Goal: Check status: Check status

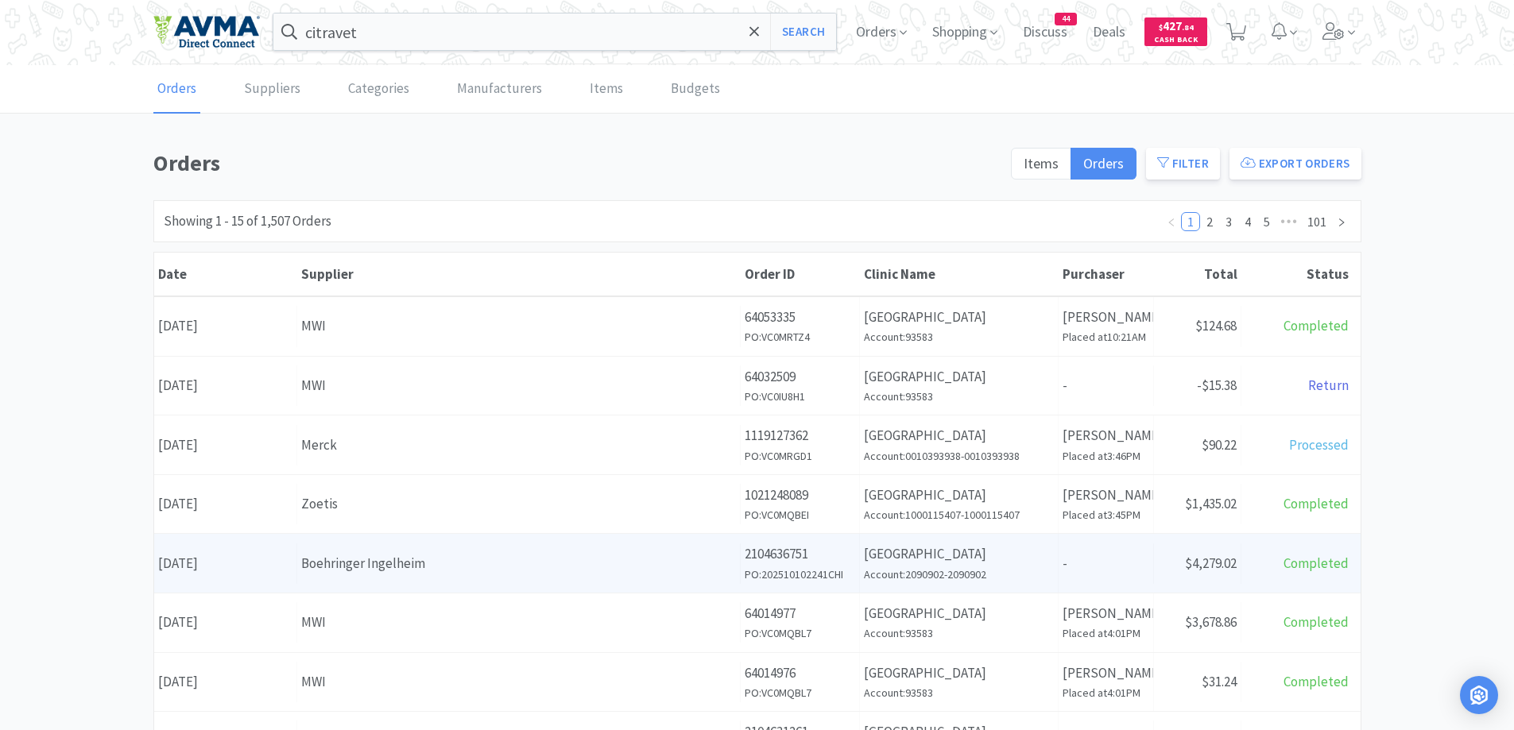
scroll to position [159, 0]
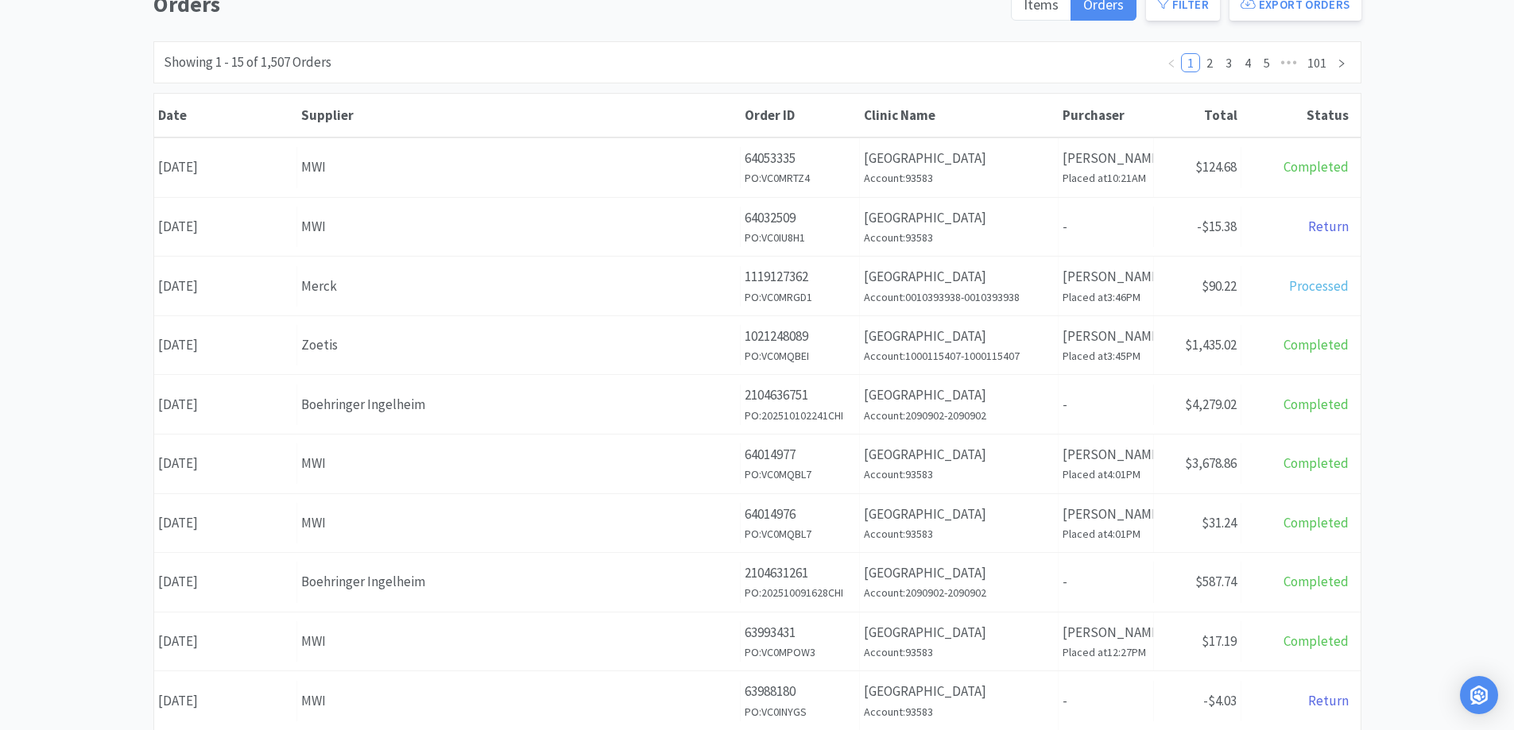
click at [1438, 211] on div "Orders Items Orders Filter Export Orders Filters Filter Suppliers All Suppliers…" at bounding box center [757, 534] width 1514 height 1097
click at [1480, 277] on div "Orders Items Orders Filter Export Orders Filters Filter Suppliers All Suppliers…" at bounding box center [757, 534] width 1514 height 1097
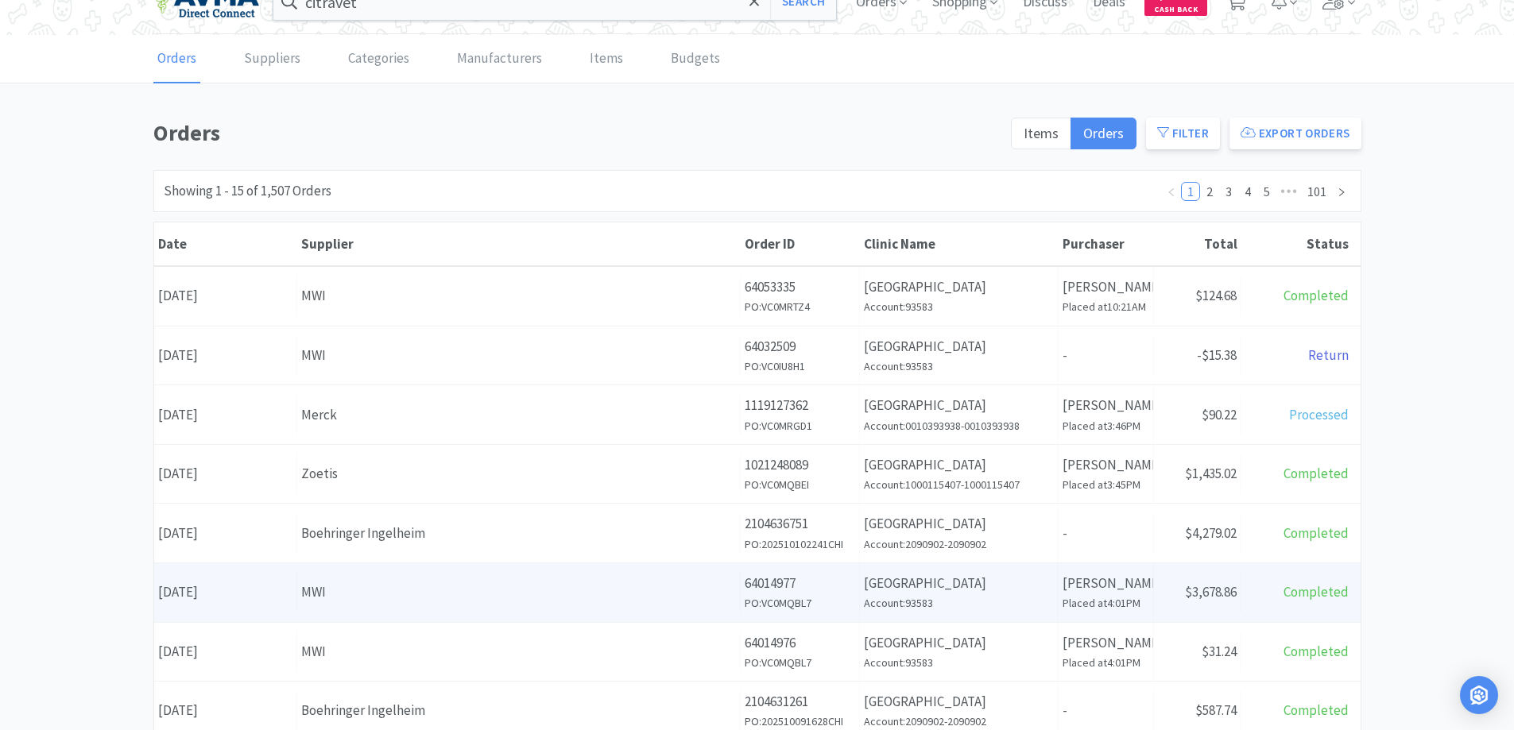
scroll to position [0, 0]
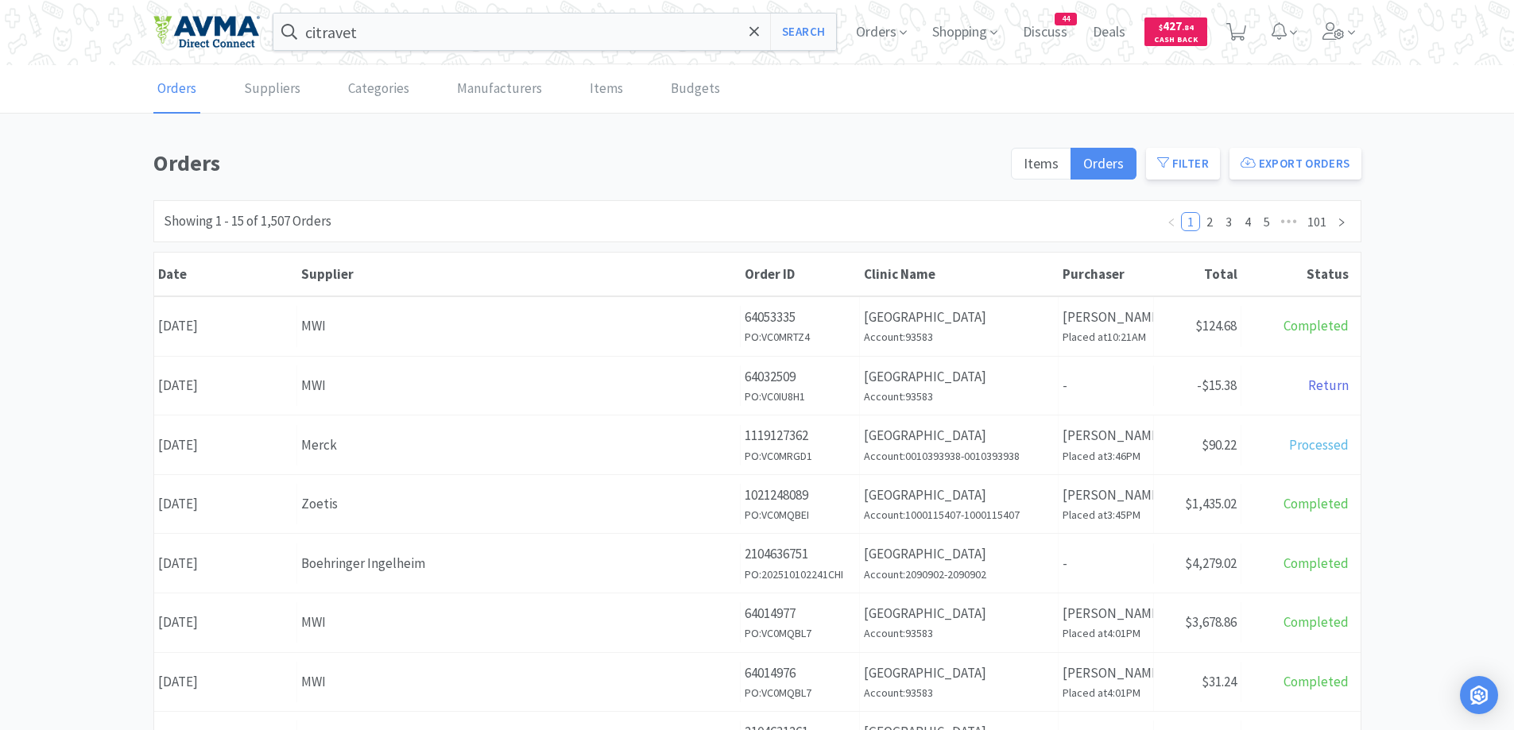
click at [36, 188] on div "Orders Items Orders Filter Export Orders Filters Filter Suppliers All Suppliers…" at bounding box center [757, 693] width 1514 height 1097
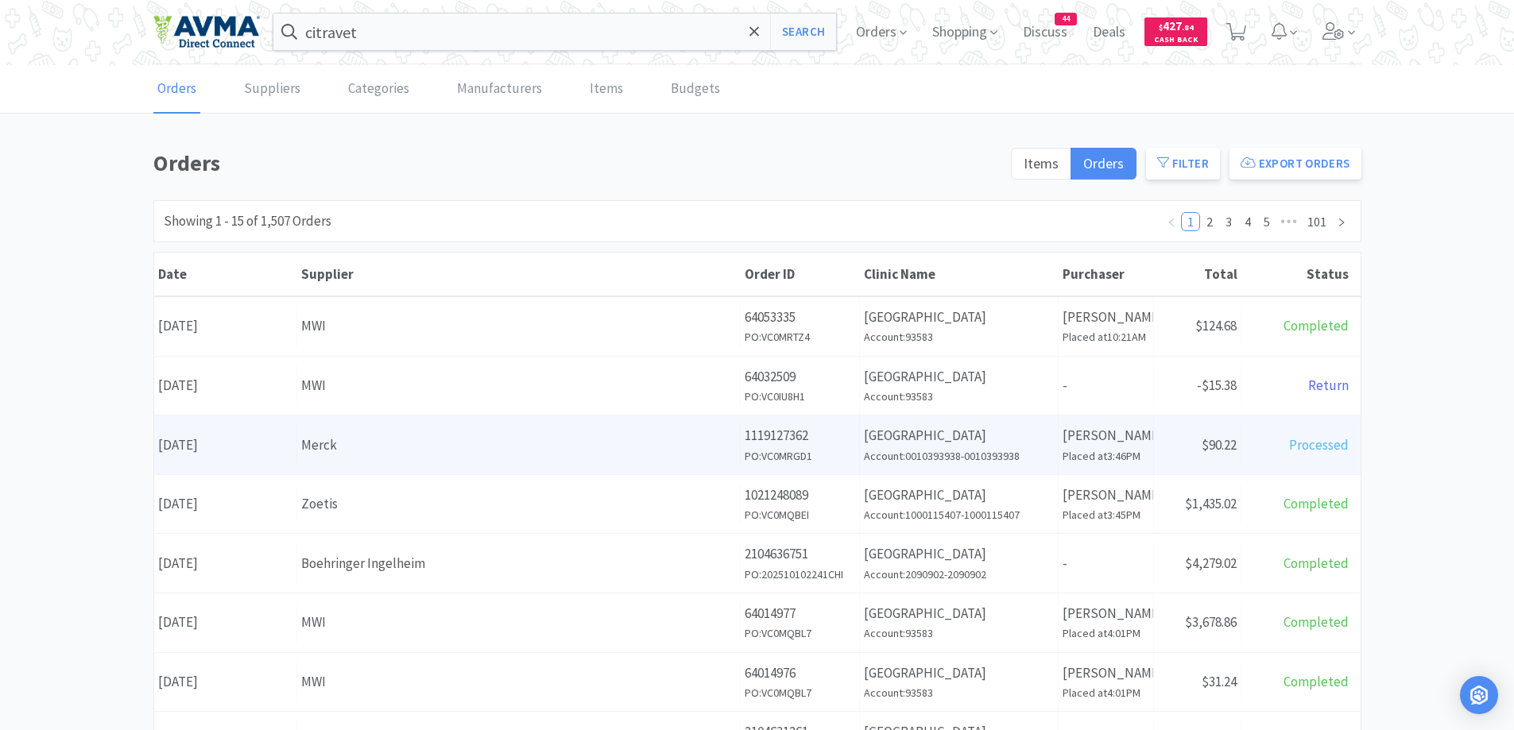
click at [1279, 451] on div "Total Processed" at bounding box center [1300, 445] width 119 height 41
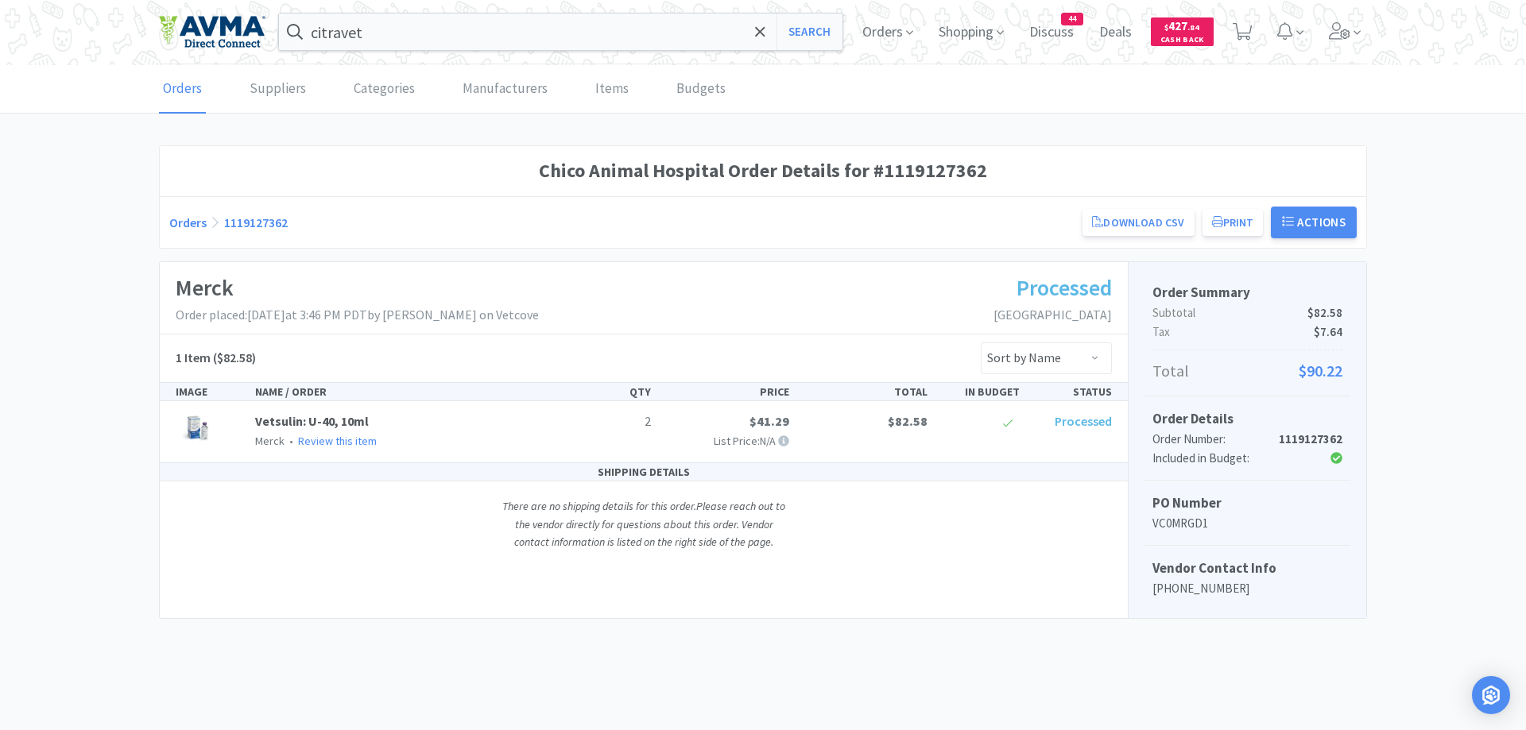
click at [182, 219] on link "Orders" at bounding box center [187, 223] width 37 height 16
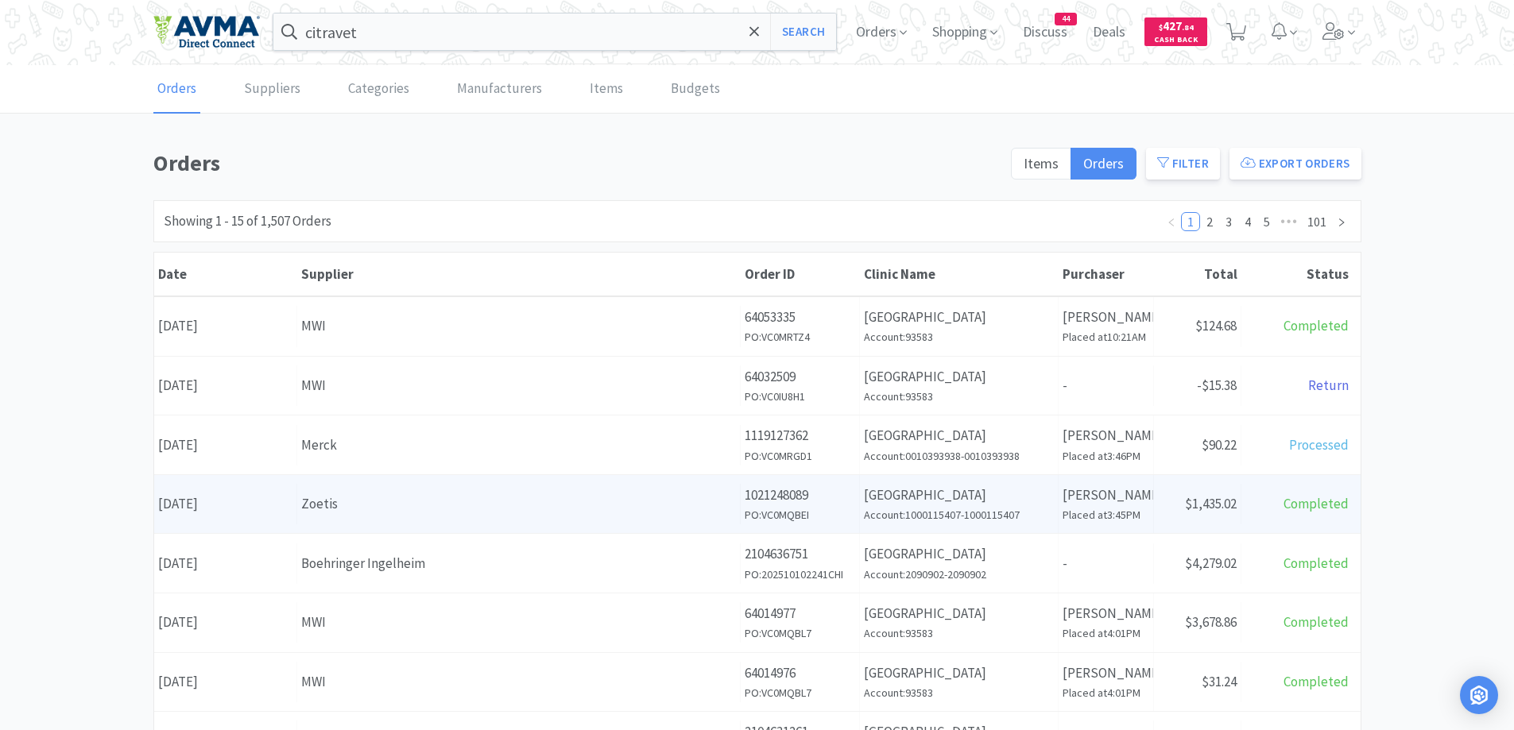
click at [1288, 513] on span "Completed" at bounding box center [1315, 503] width 65 height 17
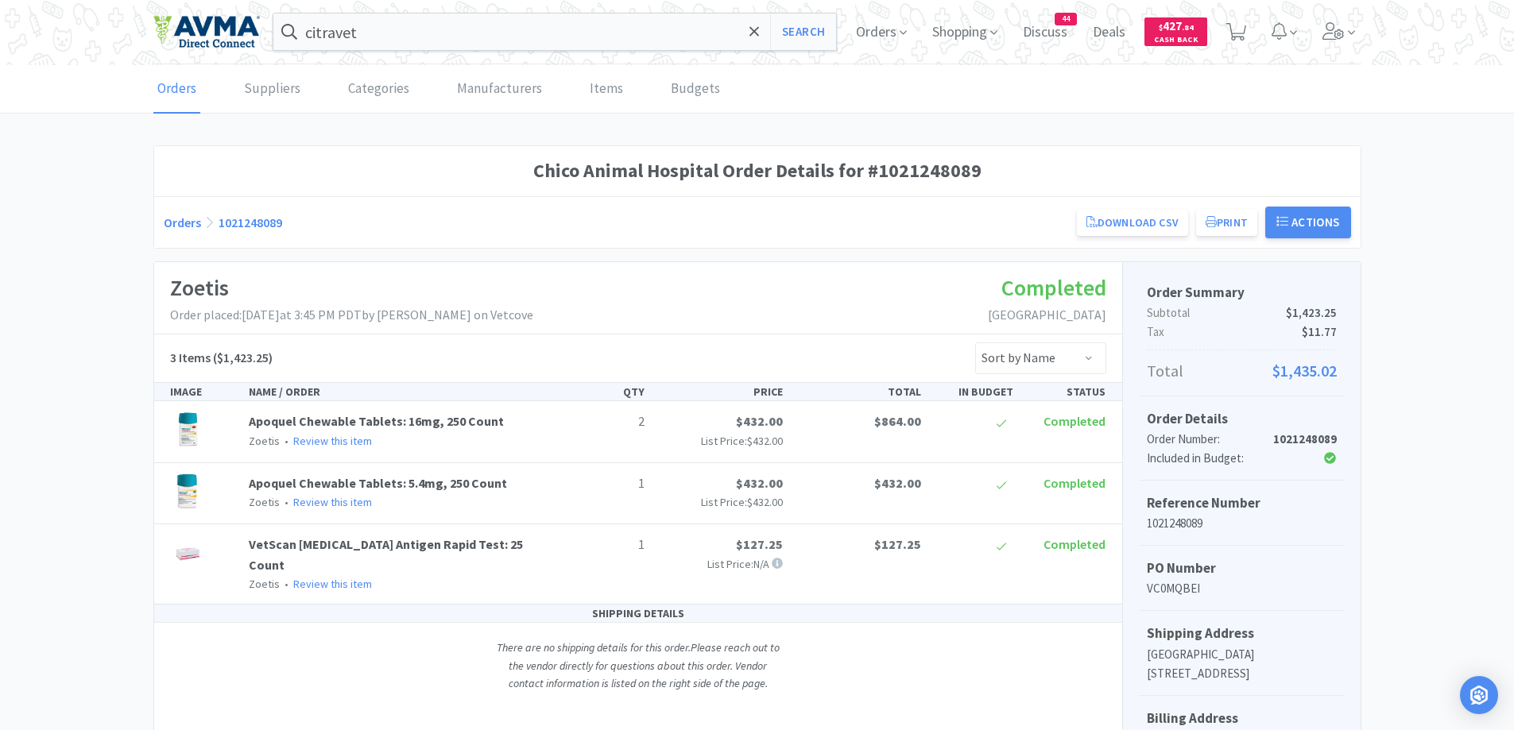
click at [178, 222] on link "Orders" at bounding box center [182, 223] width 37 height 16
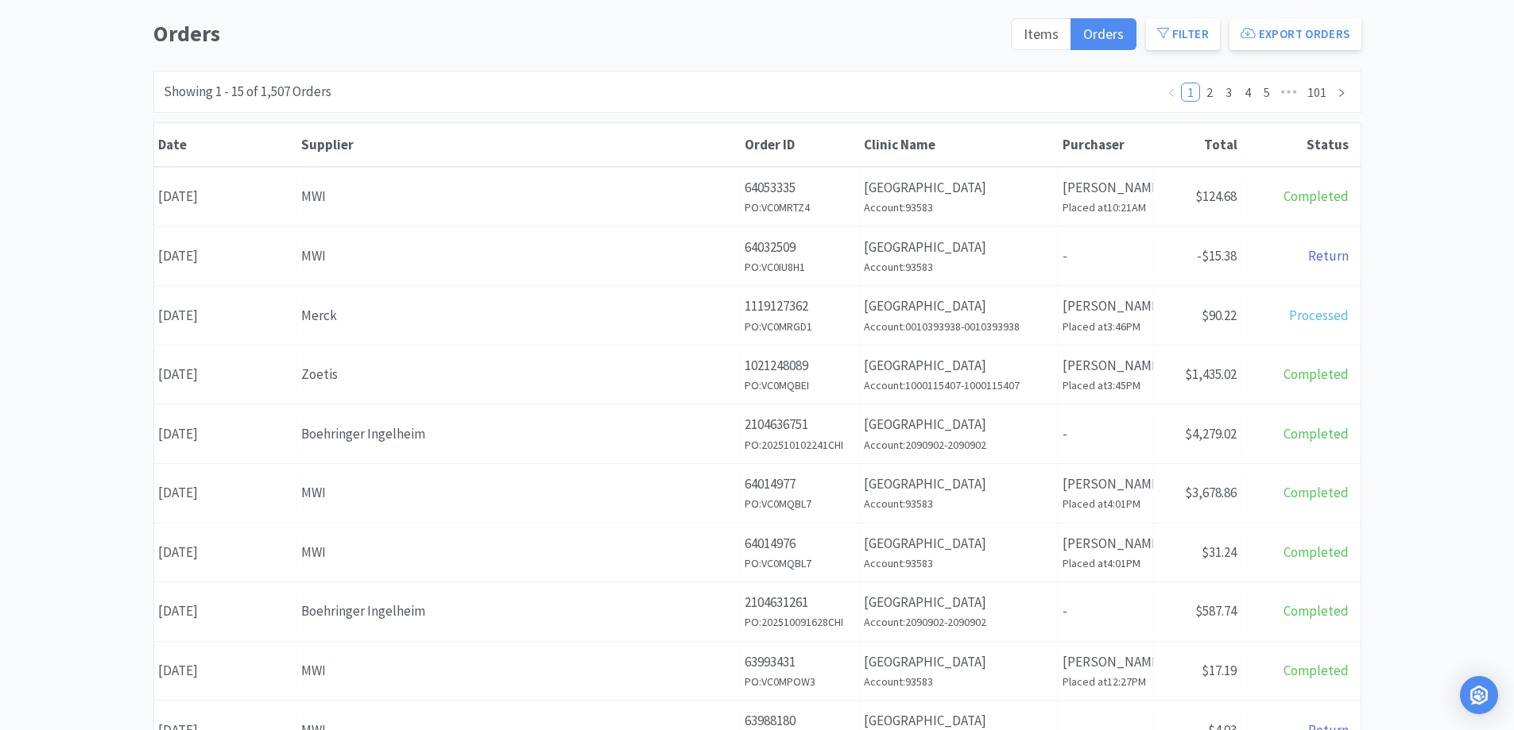
scroll to position [159, 0]
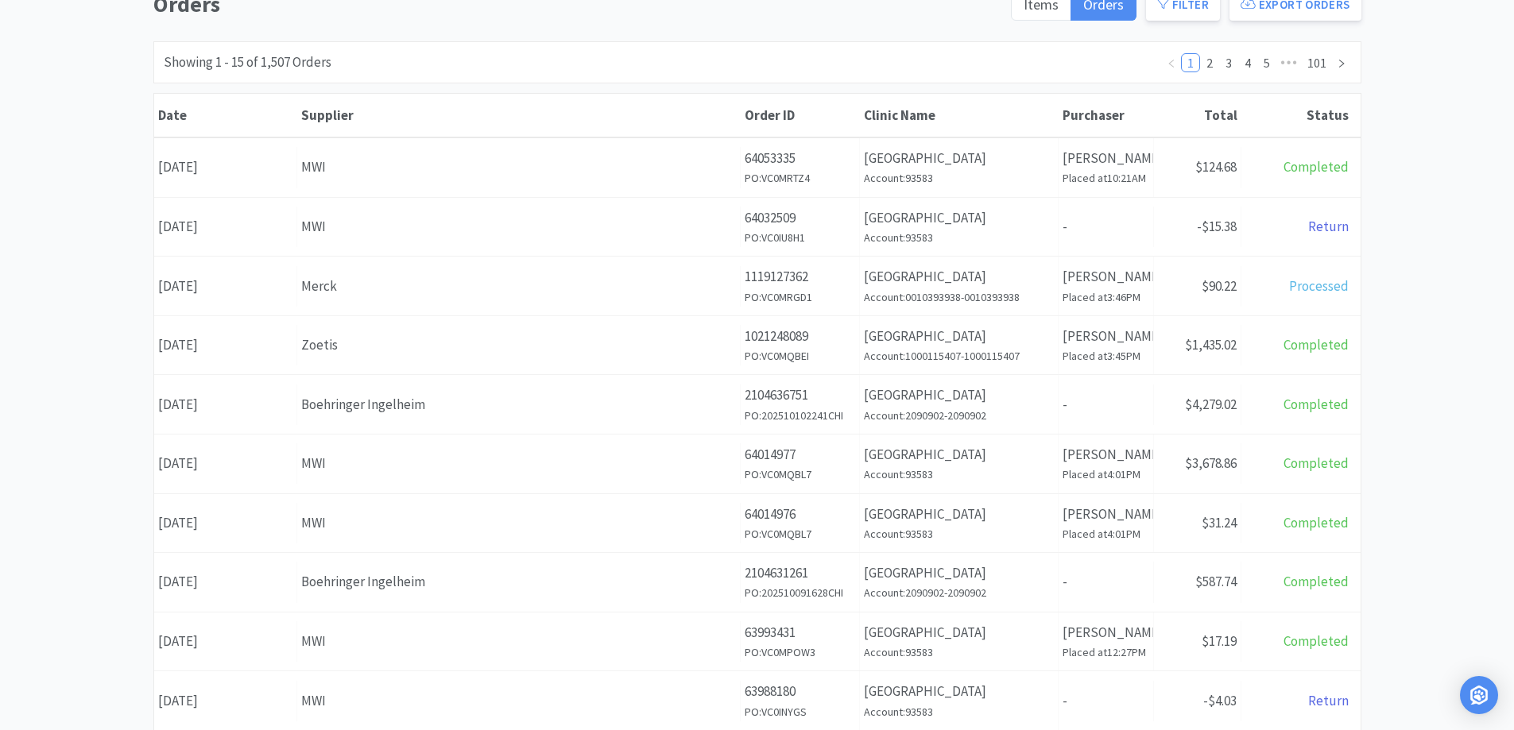
click at [1473, 170] on div "Orders Items Orders Filter Export Orders Filters Filter Suppliers All Suppliers…" at bounding box center [757, 534] width 1514 height 1097
